Goal: Entertainment & Leisure: Consume media (video, audio)

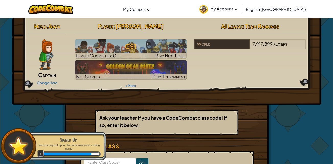
click at [238, 6] on span "My Account" at bounding box center [223, 8] width 27 height 5
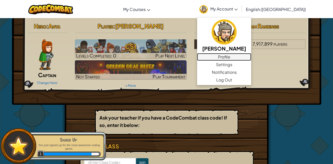
click at [251, 54] on link "Profile" at bounding box center [224, 57] width 54 height 8
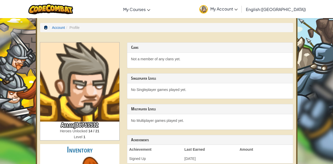
click at [45, 27] on span at bounding box center [46, 28] width 4 height 4
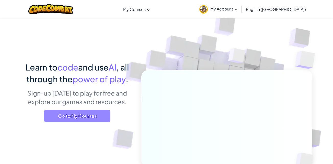
click at [95, 114] on span "Go to My Courses" at bounding box center [77, 116] width 67 height 12
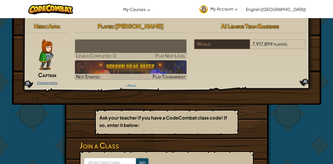
click at [44, 82] on link "Change Hero" at bounding box center [47, 83] width 21 height 4
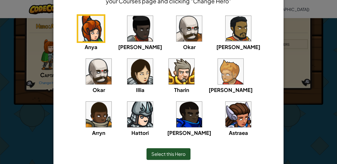
scroll to position [38, 0]
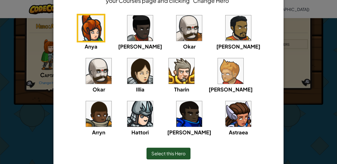
click at [169, 78] on img at bounding box center [182, 71] width 26 height 26
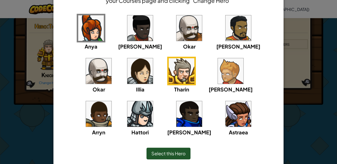
click at [158, 146] on div "Select this Hero" at bounding box center [168, 154] width 209 height 22
click at [176, 152] on span "Select this Hero" at bounding box center [168, 154] width 34 height 6
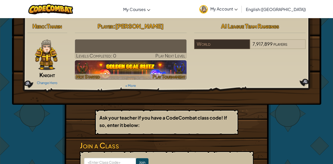
click at [142, 66] on img at bounding box center [131, 69] width 112 height 19
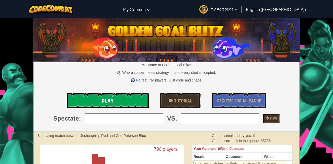
click at [123, 102] on link "Play" at bounding box center [108, 100] width 82 height 15
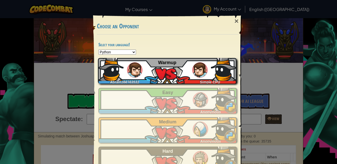
click at [147, 74] on div "AbramJ86763532 Simple CPU Warmup" at bounding box center [167, 71] width 139 height 26
